Goal: Find specific page/section: Find specific page/section

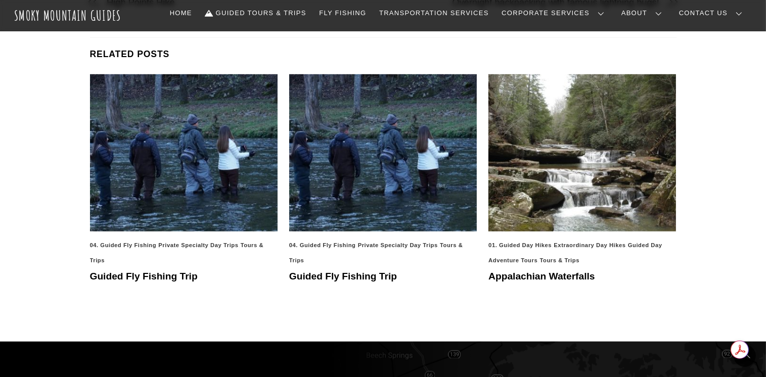
scroll to position [990, 0]
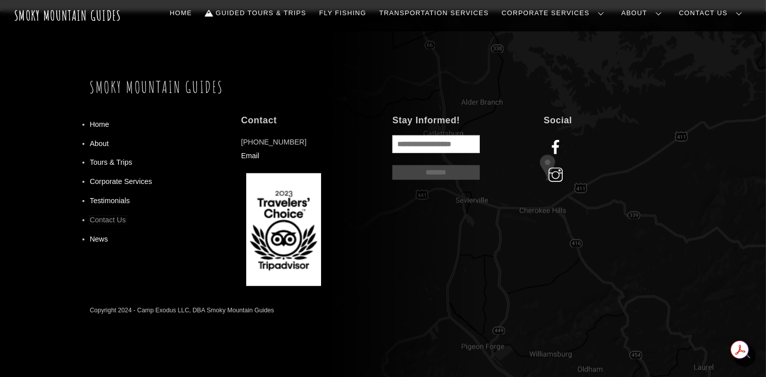
click at [111, 216] on link "Contact Us" at bounding box center [108, 220] width 36 height 8
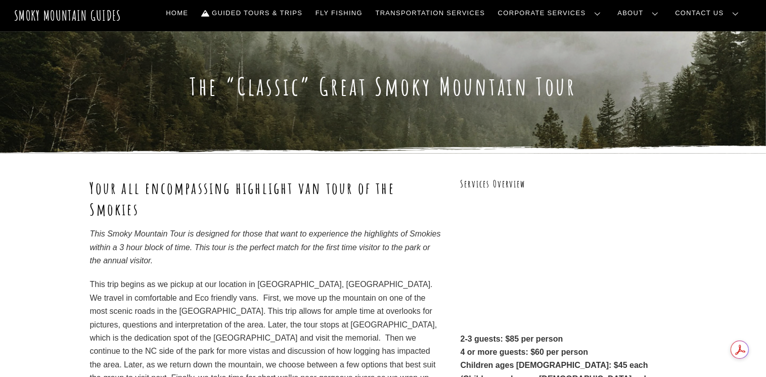
scroll to position [990, 0]
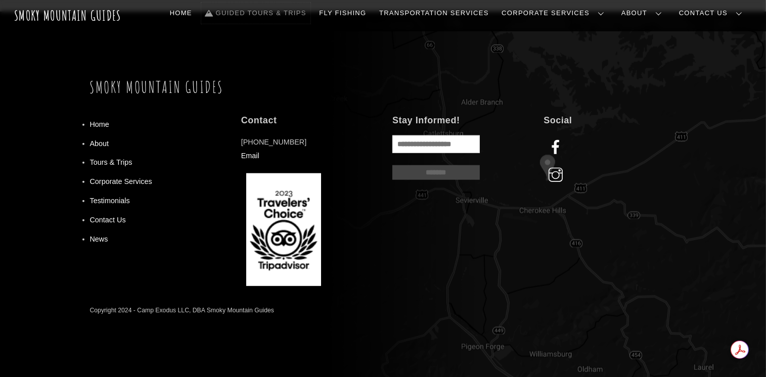
click at [310, 15] on link "Guided Tours & Trips" at bounding box center [255, 13] width 109 height 21
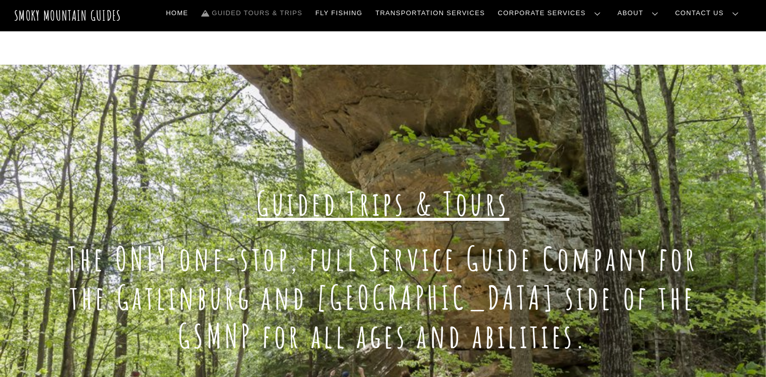
click at [0, 0] on link "Contact Us" at bounding box center [0, 0] width 0 height 0
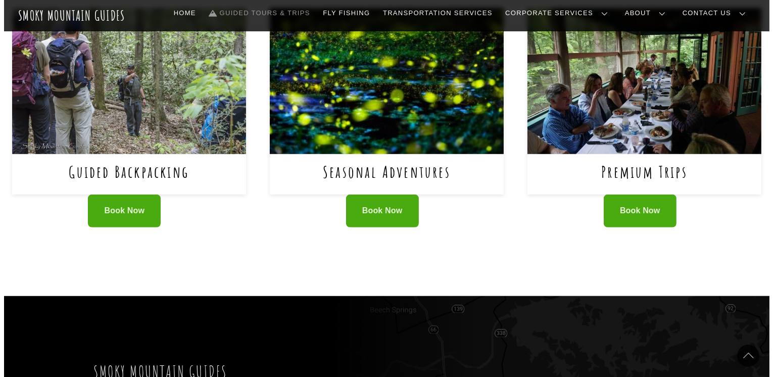
scroll to position [660, 0]
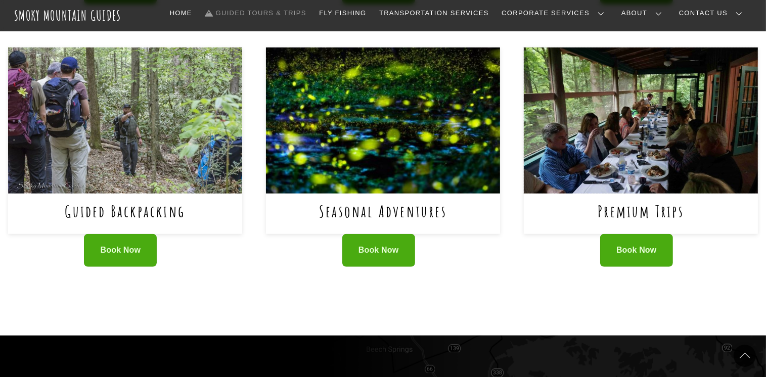
click at [638, 126] on img at bounding box center [641, 121] width 234 height 146
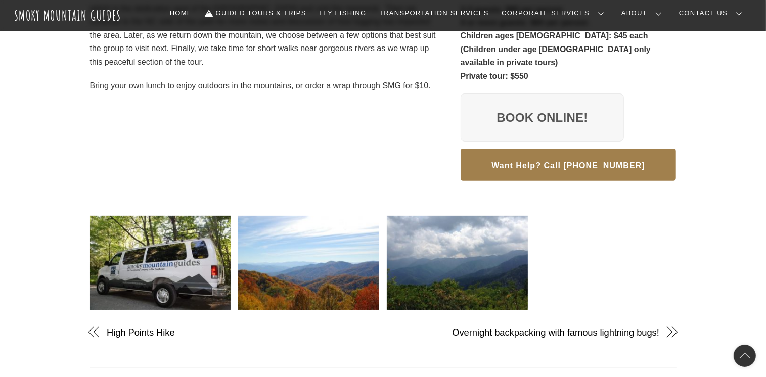
scroll to position [660, 0]
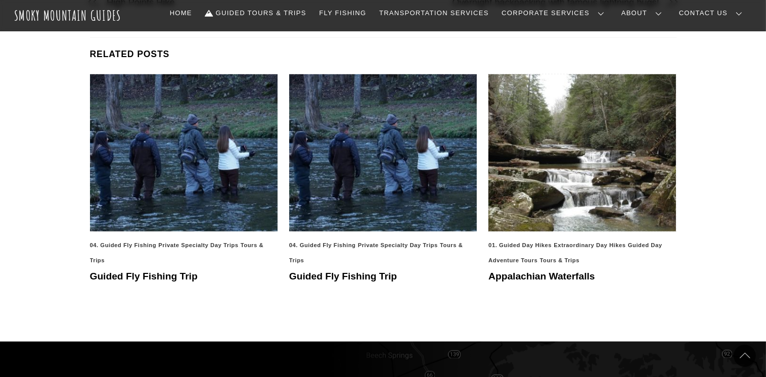
click at [615, 158] on img at bounding box center [582, 152] width 188 height 157
